Goal: Information Seeking & Learning: Learn about a topic

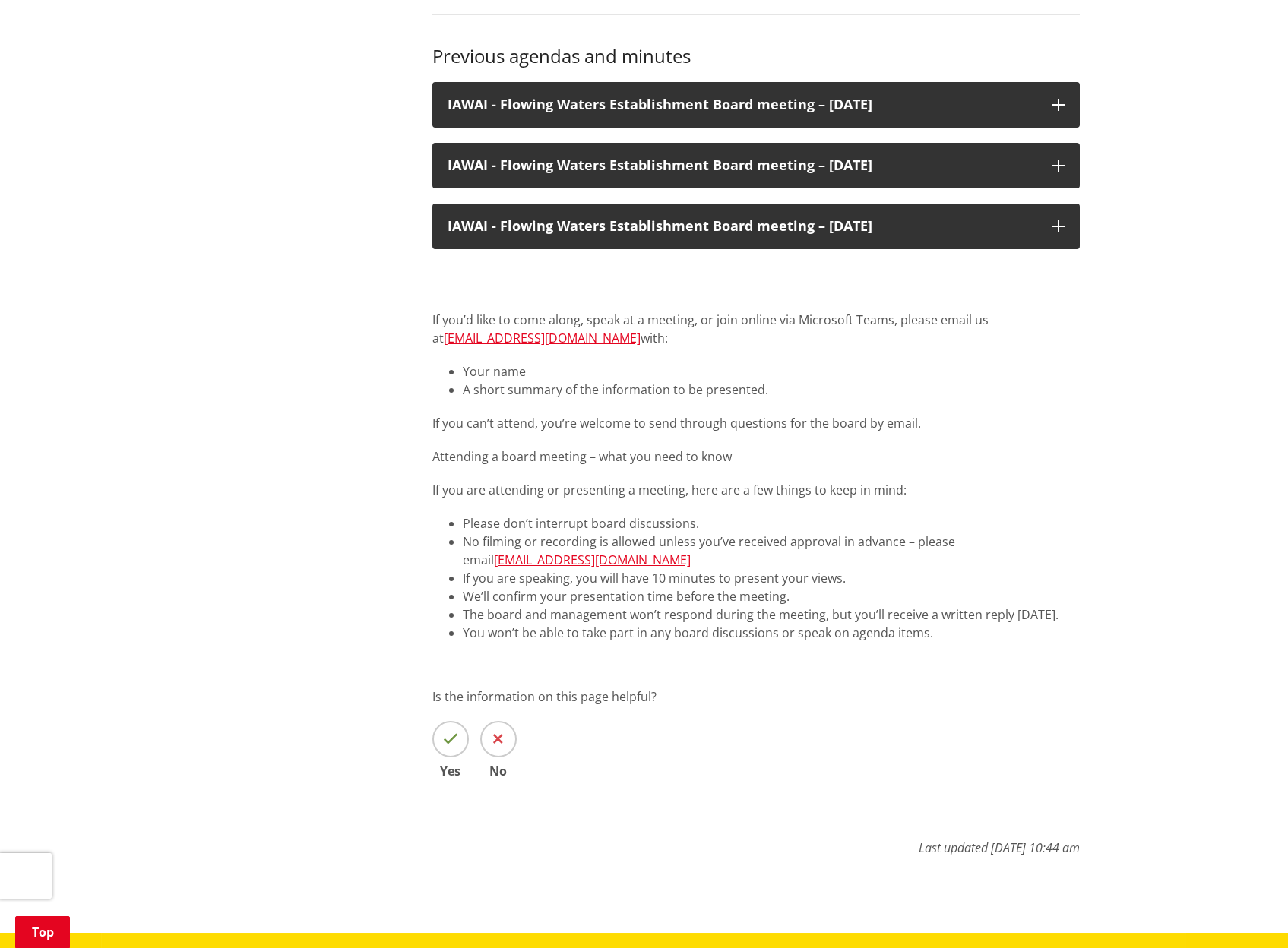
scroll to position [912, 0]
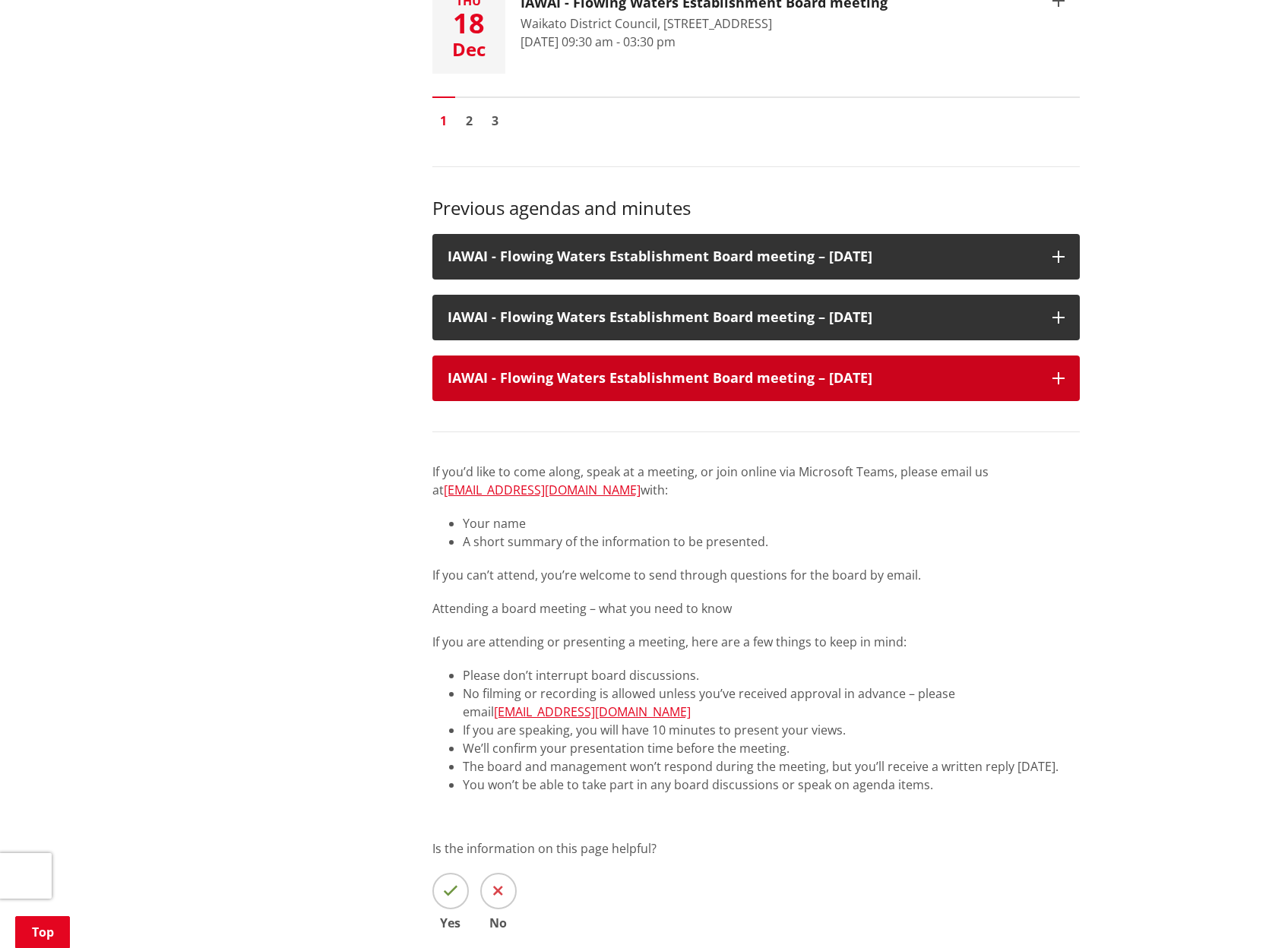
click at [776, 371] on h3 "IAWAI - Flowing Waters Establishment Board meeting – 25 July 2025" at bounding box center [742, 378] width 589 height 16
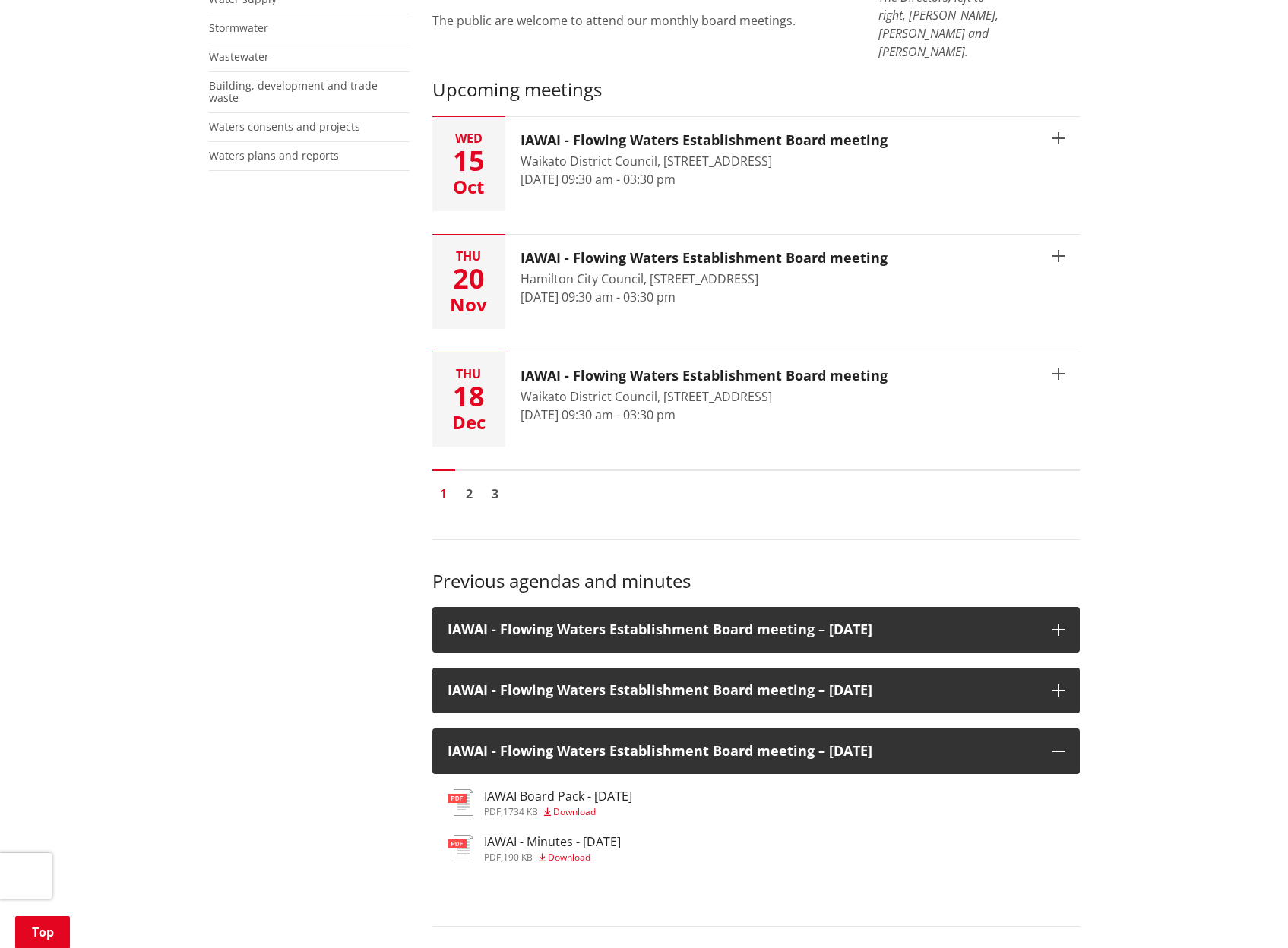
scroll to position [531, 0]
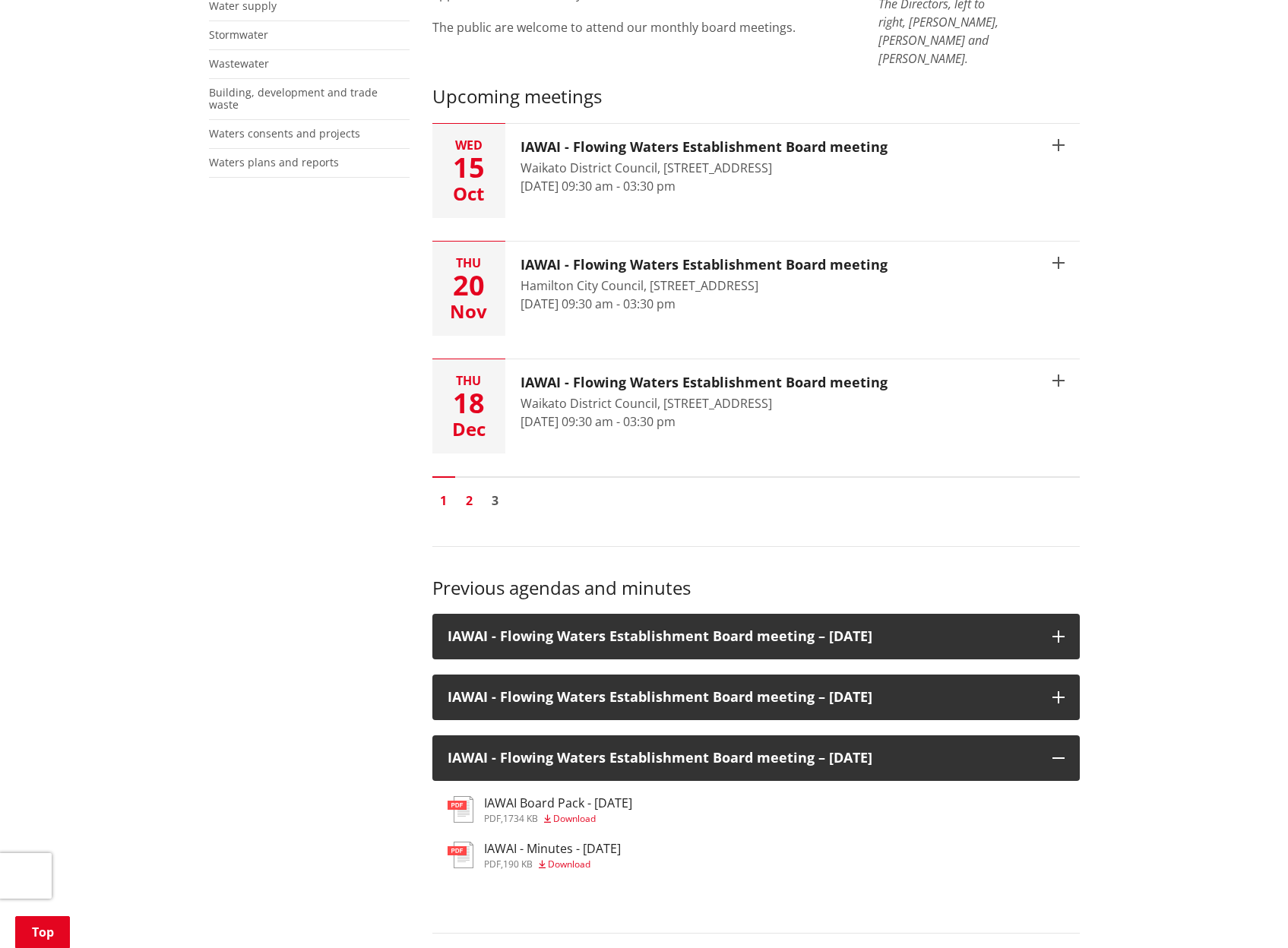
click at [471, 489] on link "2" at bounding box center [469, 500] width 23 height 23
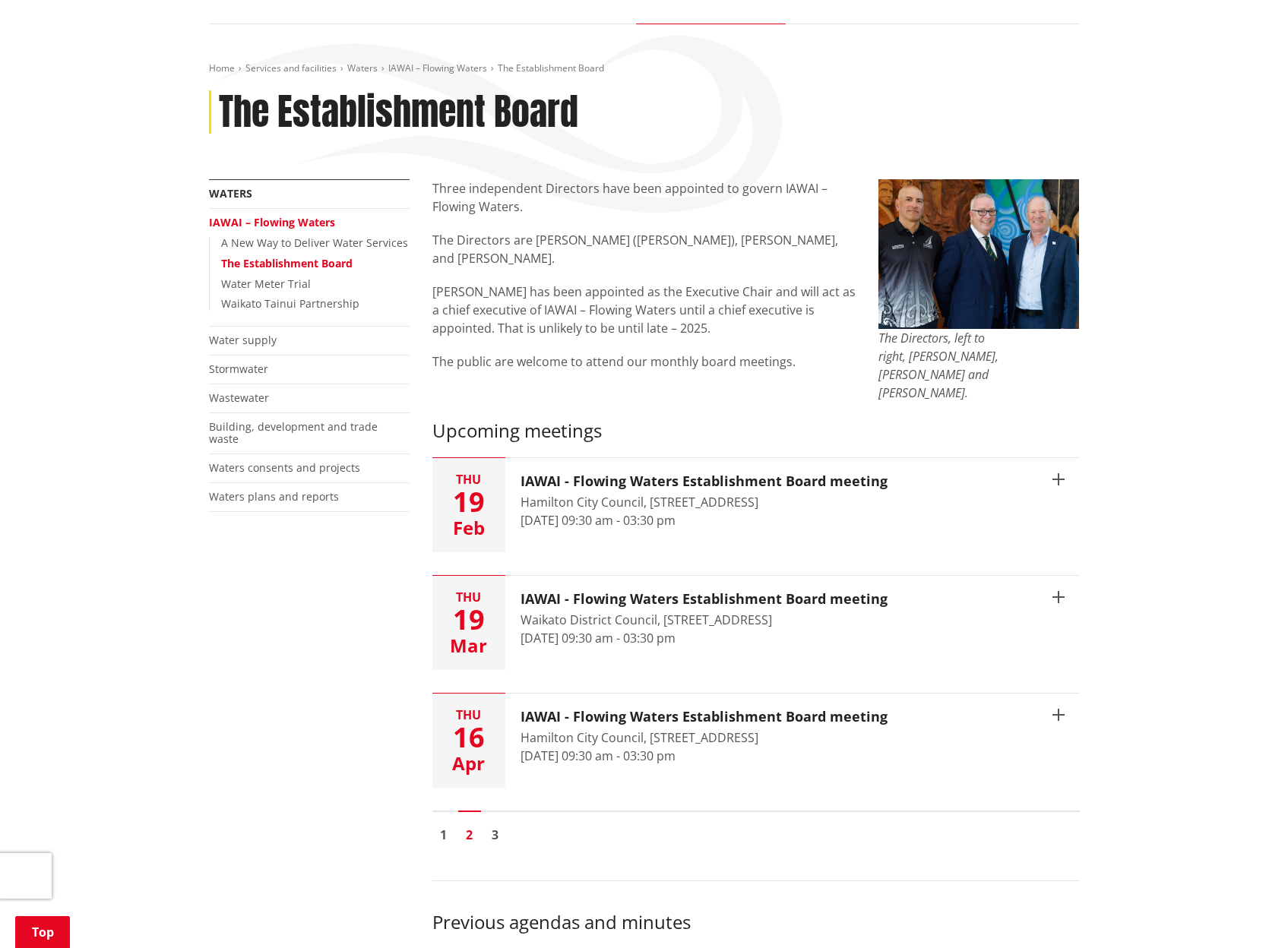
scroll to position [456, 0]
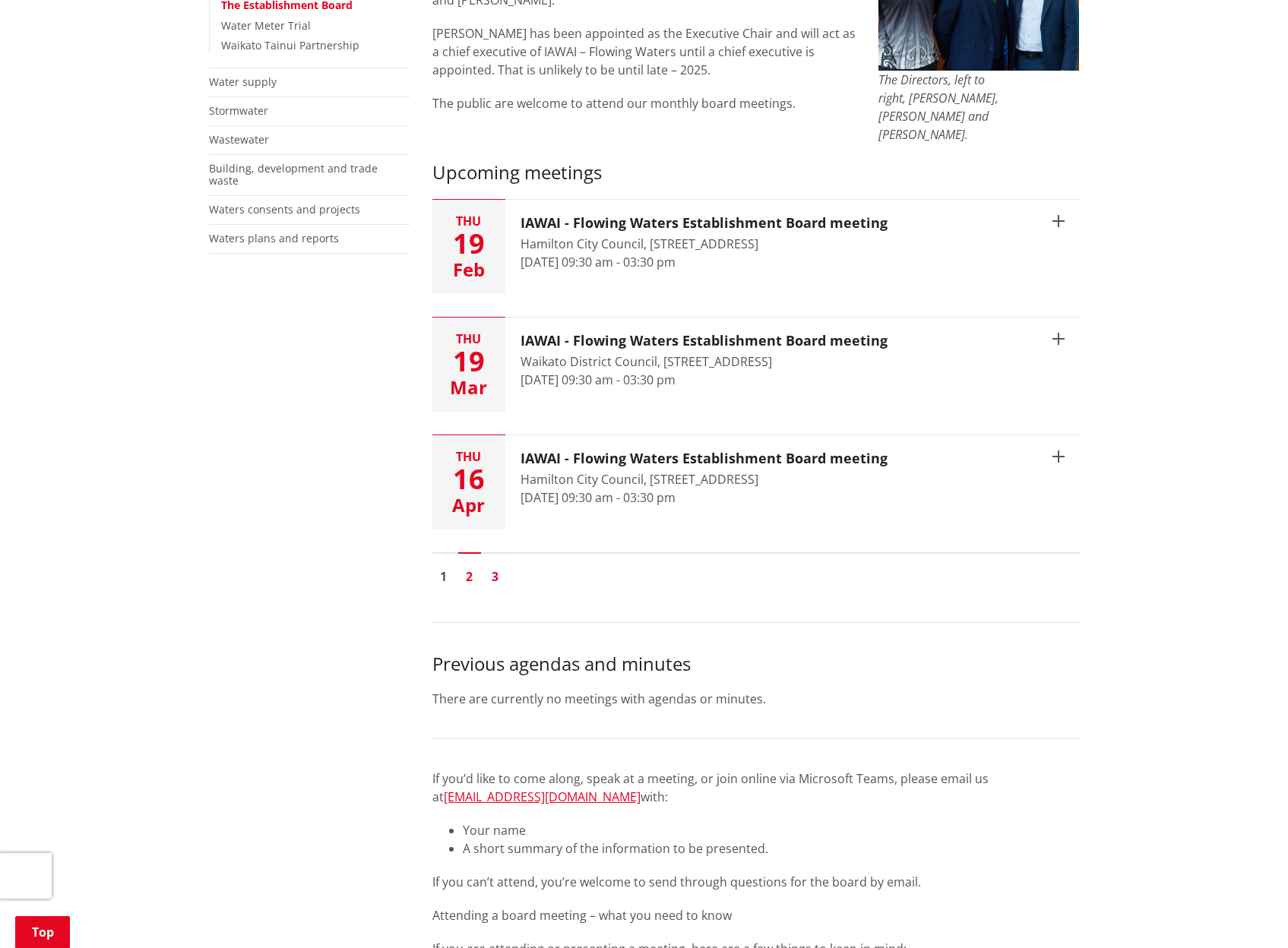
click at [492, 565] on link "3" at bounding box center [495, 577] width 23 height 23
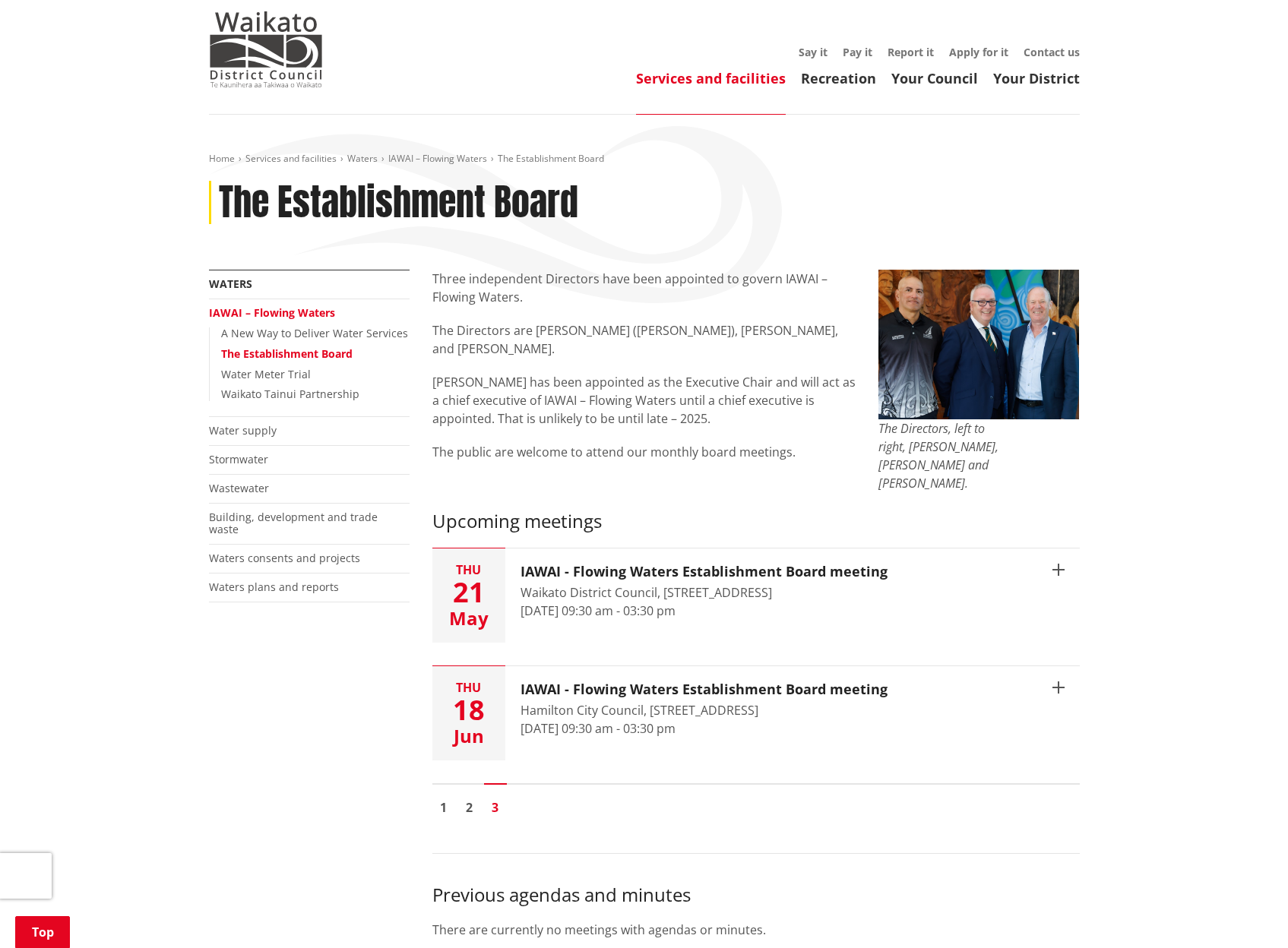
scroll to position [380, 0]
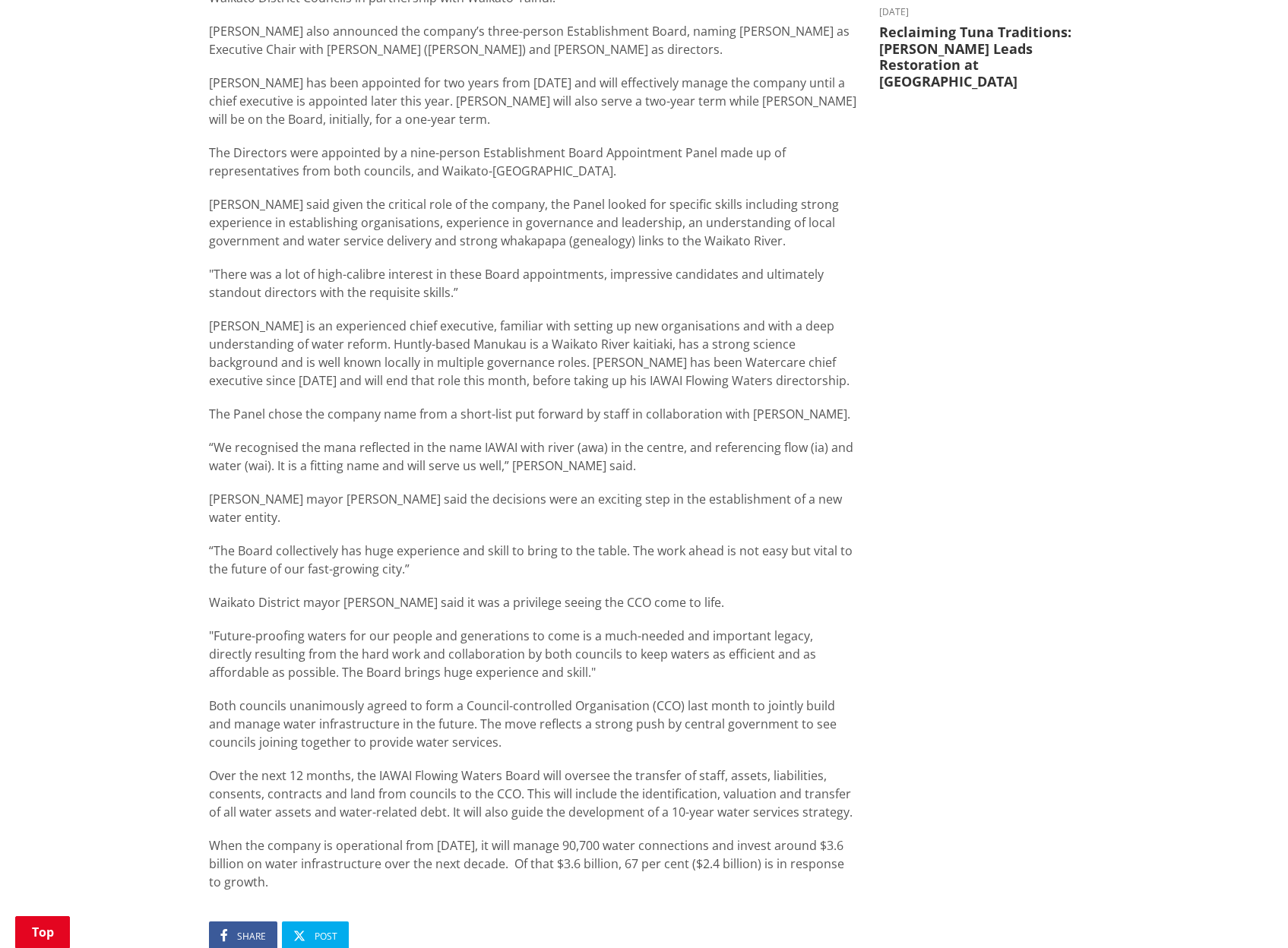
scroll to position [912, 0]
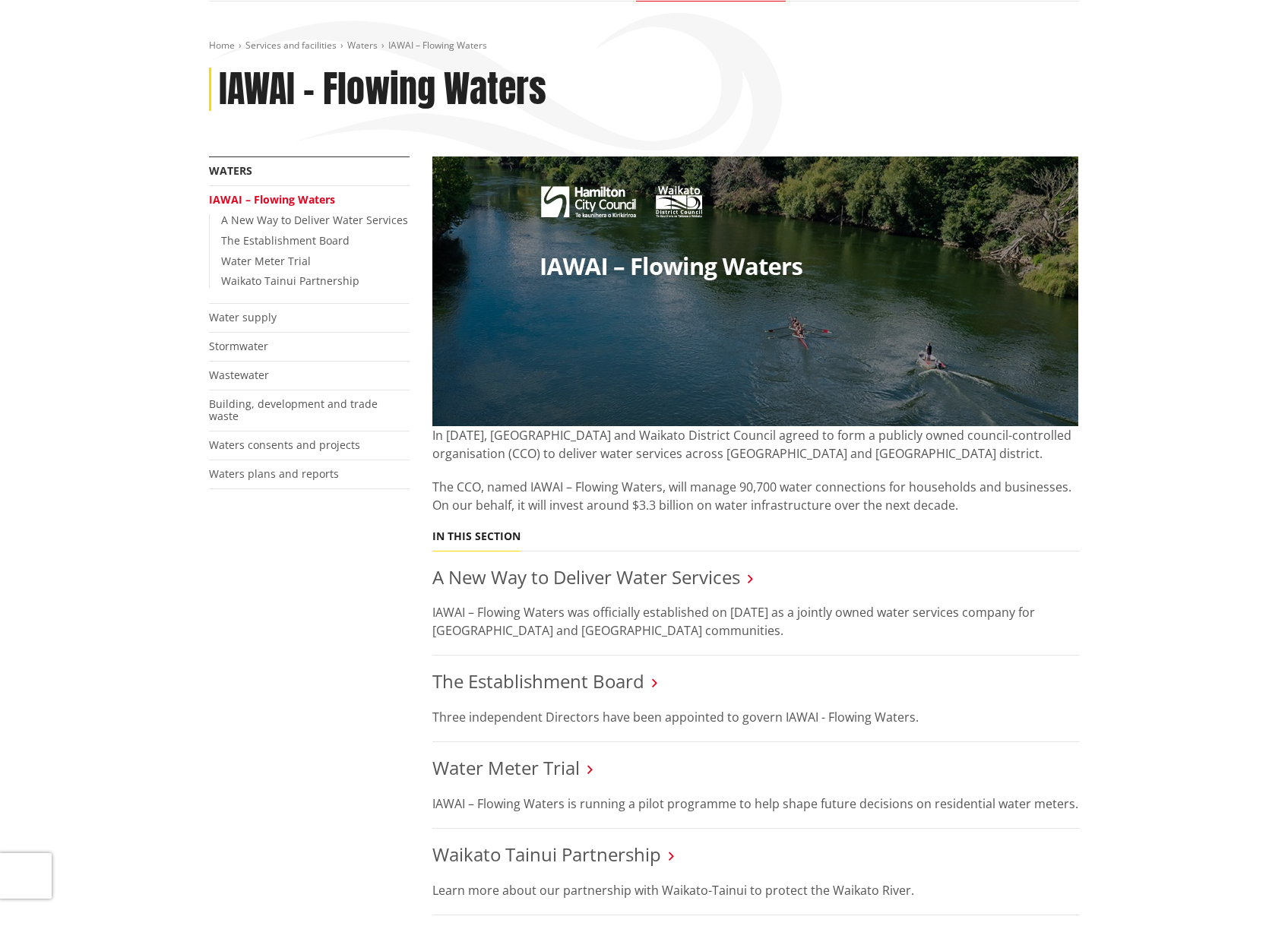
scroll to position [228, 0]
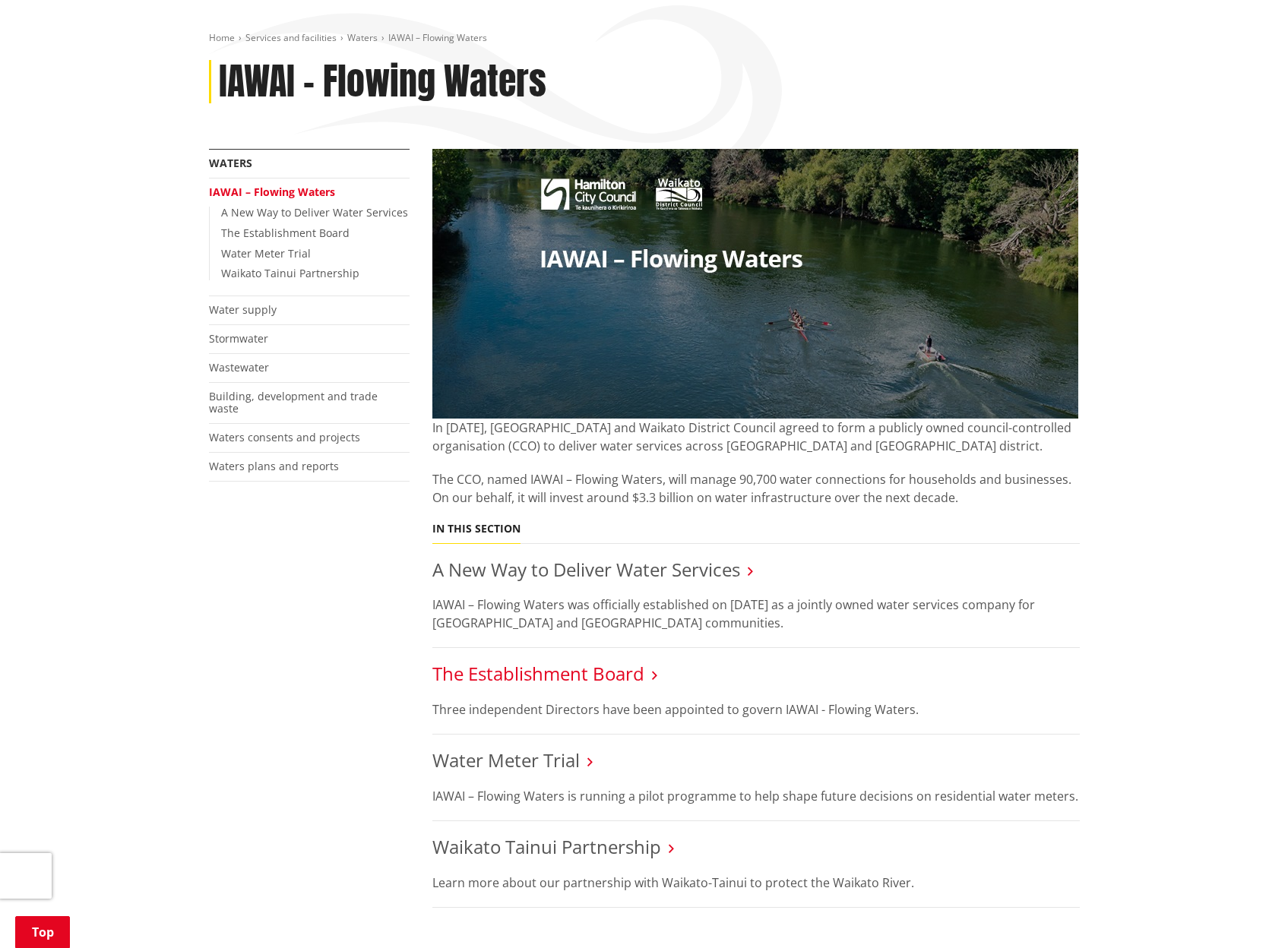
click at [562, 661] on link "The Establishment Board" at bounding box center [538, 673] width 212 height 25
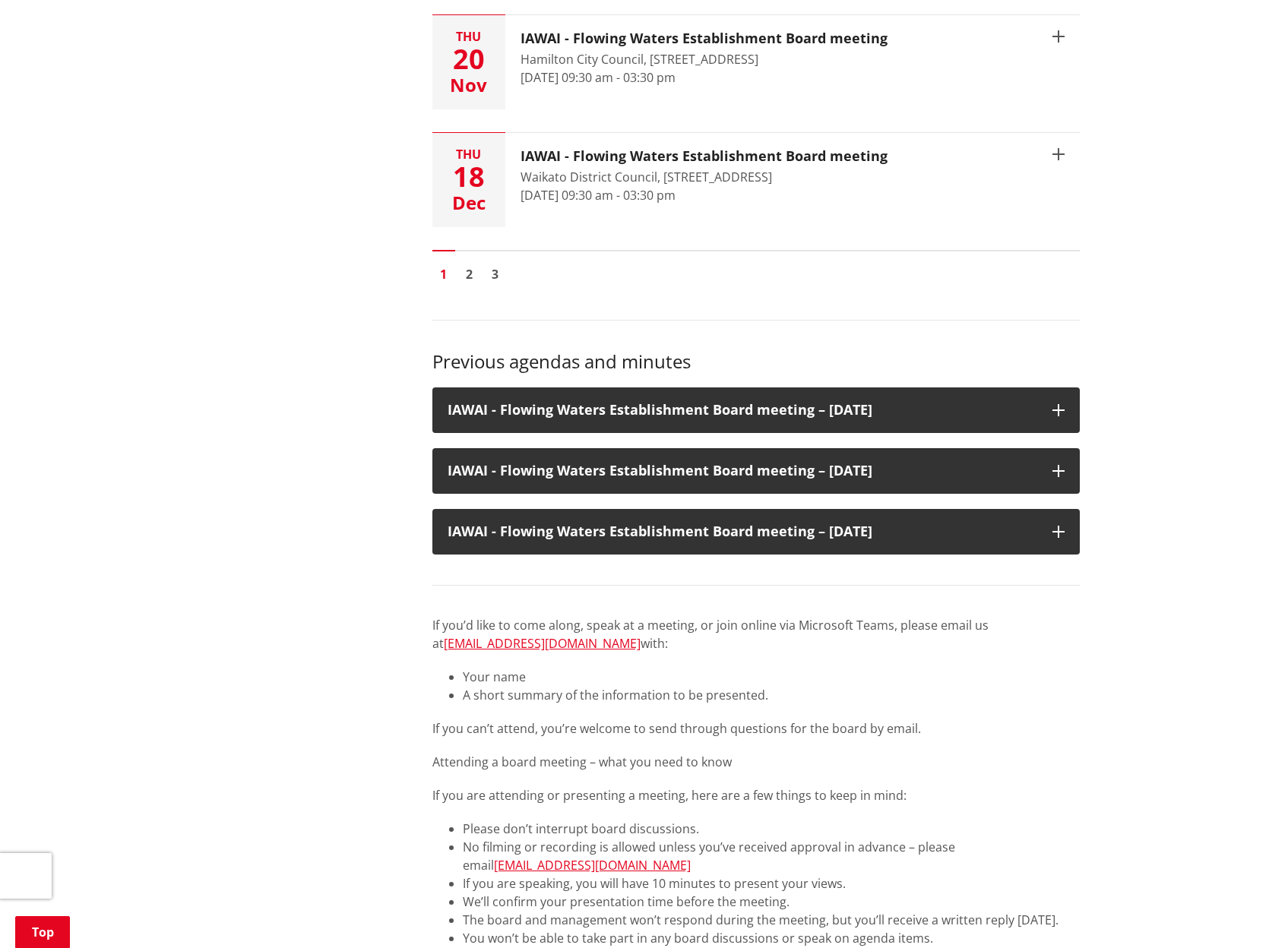
scroll to position [912, 0]
